Goal: Transaction & Acquisition: Obtain resource

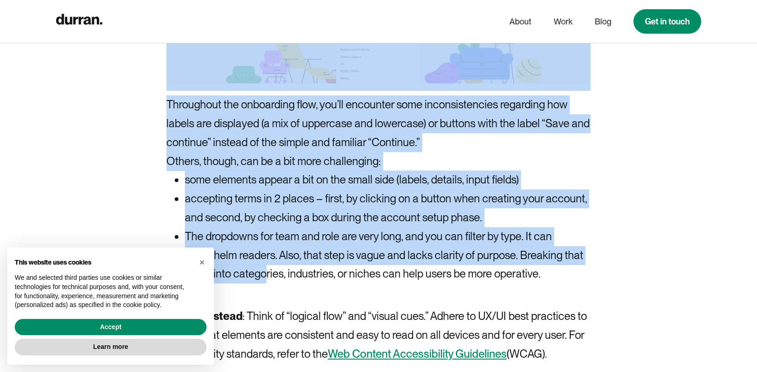
scroll to position [4334, 0]
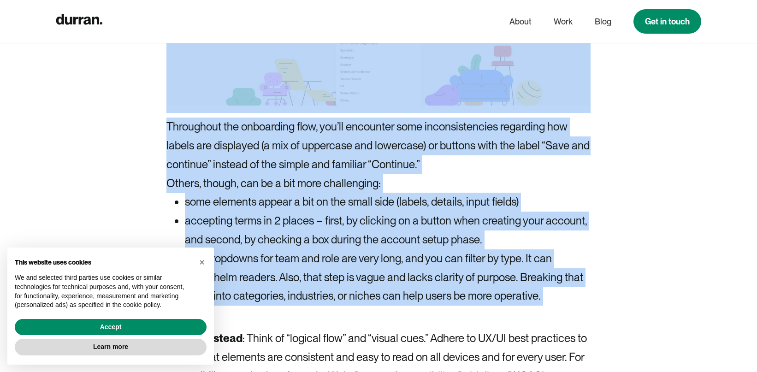
drag, startPoint x: 166, startPoint y: 105, endPoint x: 320, endPoint y: 192, distance: 177.1
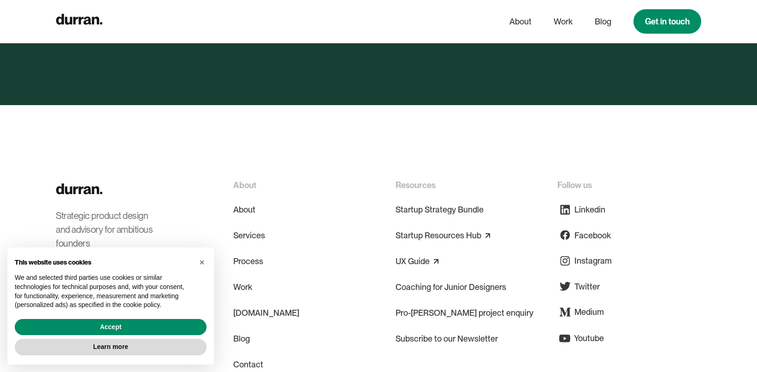
scroll to position [5839, 0]
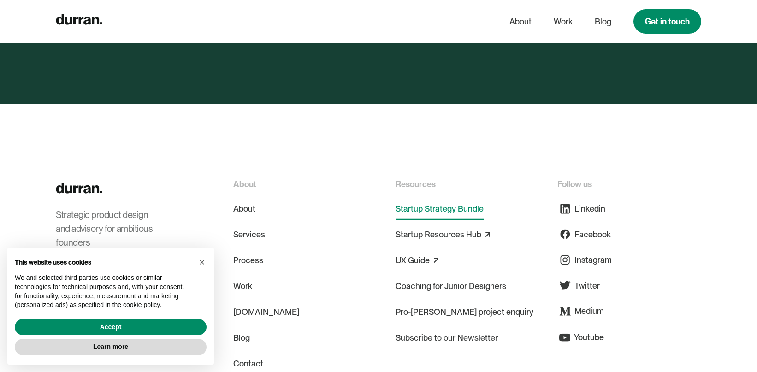
click at [422, 198] on link "Startup Strategy Bundle" at bounding box center [440, 209] width 88 height 22
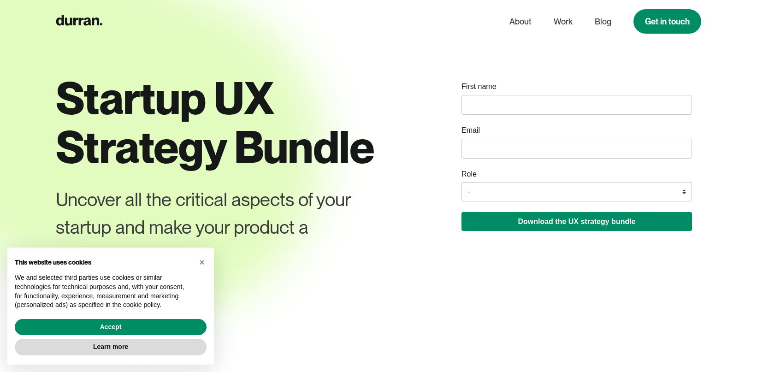
click at [498, 104] on input "name" at bounding box center [577, 105] width 231 height 20
type input "k"
click at [488, 152] on input "email" at bounding box center [577, 149] width 231 height 20
type input "[EMAIL_ADDRESS][DOMAIN_NAME]"
click at [477, 185] on select "- Founder / Co-founder C-suite / VP / Manager Designer Developer Other" at bounding box center [577, 191] width 231 height 19
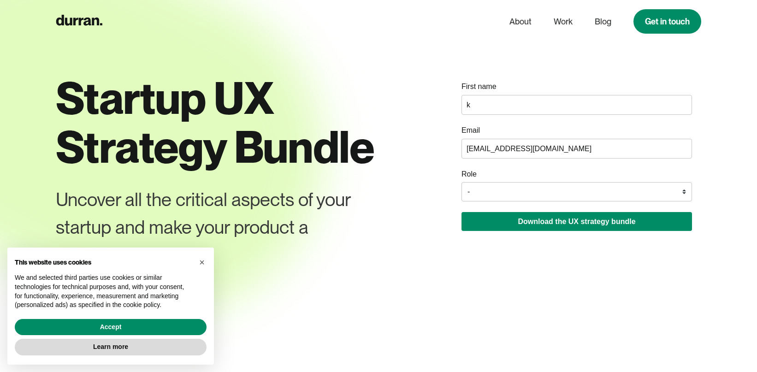
select select "Other"
click at [462, 182] on select "- Founder / Co-founder C-suite / VP / Manager Designer Developer Other" at bounding box center [577, 191] width 231 height 19
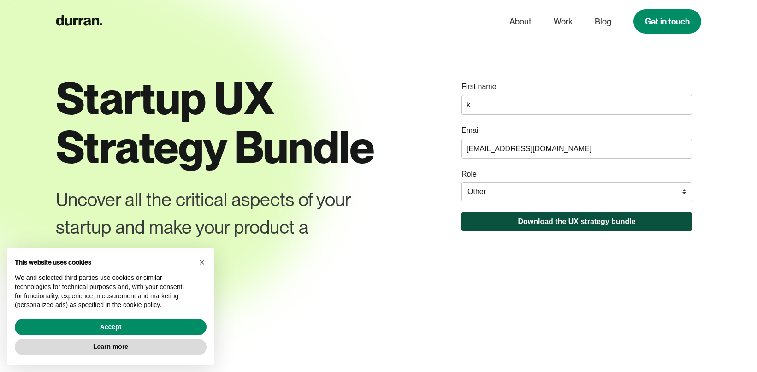
click at [494, 218] on button "Download the UX strategy bundle" at bounding box center [577, 221] width 231 height 19
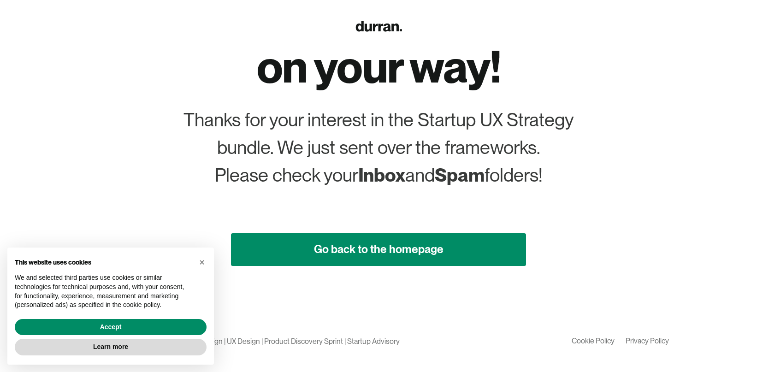
scroll to position [114, 0]
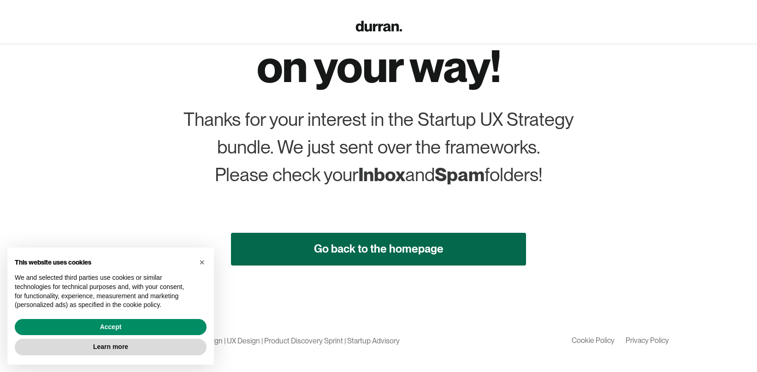
click at [424, 240] on link "Go back to the homepage" at bounding box center [378, 249] width 295 height 33
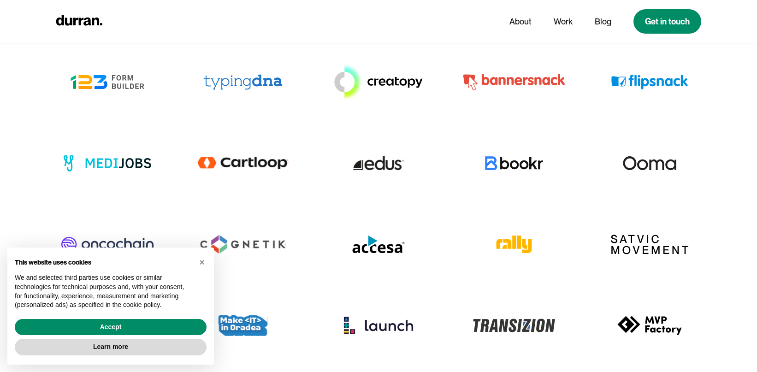
scroll to position [4540, 0]
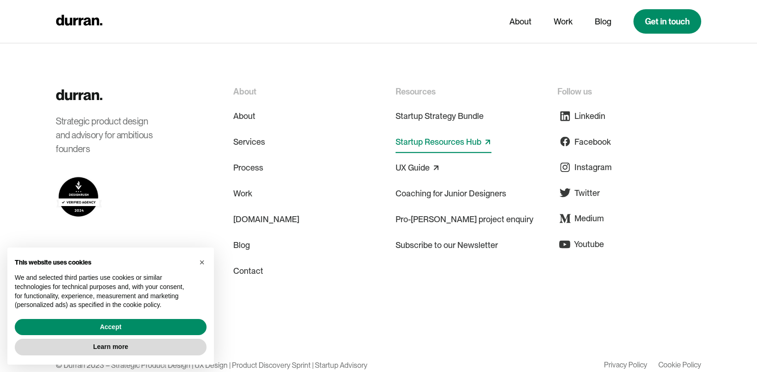
click at [422, 135] on link "Startup Resources Hub" at bounding box center [439, 142] width 86 height 15
